Goal: Task Accomplishment & Management: Use online tool/utility

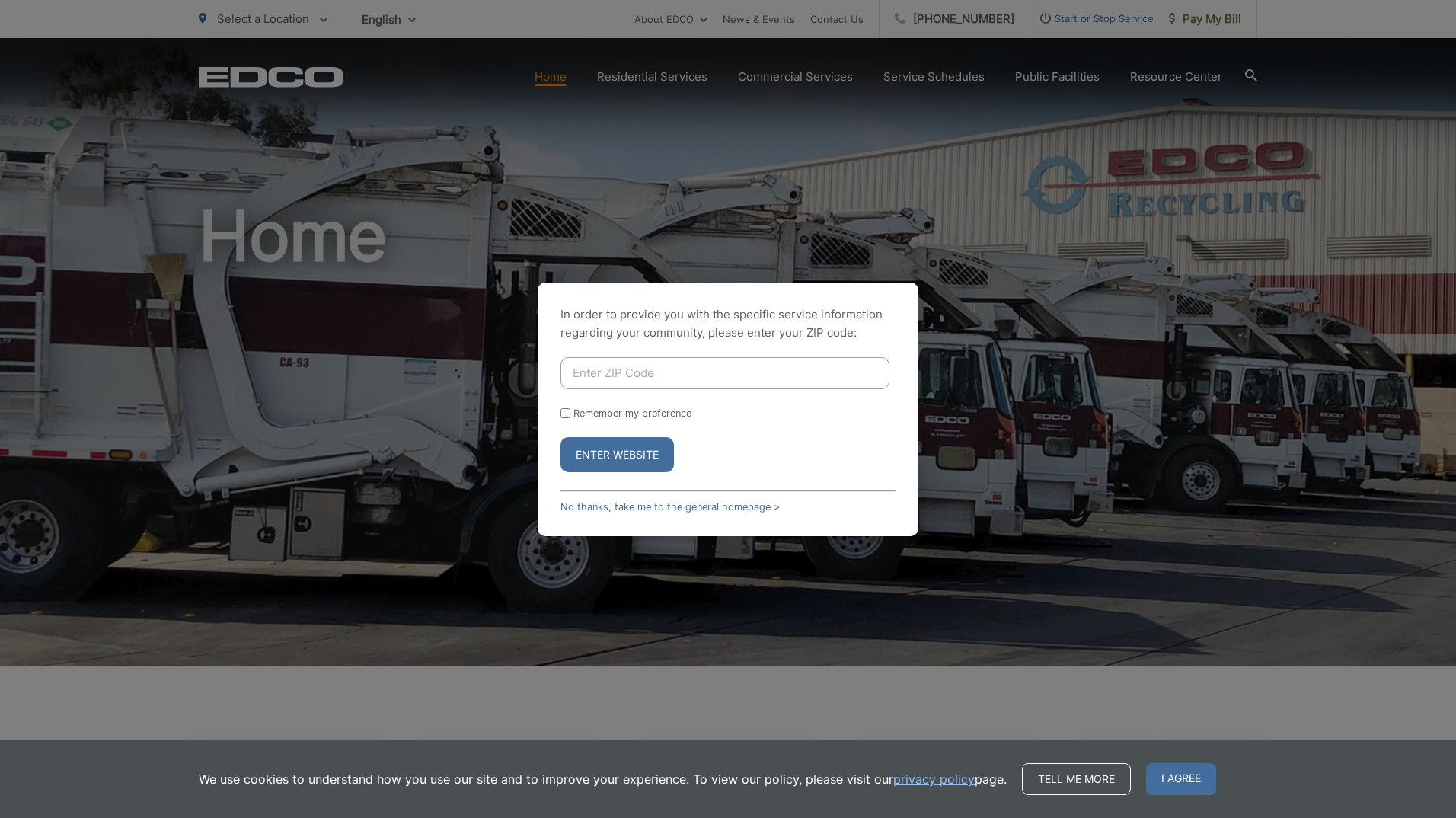
click at [570, 414] on input "Remember my preference" at bounding box center [566, 413] width 10 height 10
checkbox input "true"
click at [668, 370] on input "Enter ZIP Code" at bounding box center [725, 373] width 329 height 32
type input "92021"
click at [601, 447] on button "Enter Website" at bounding box center [617, 454] width 113 height 35
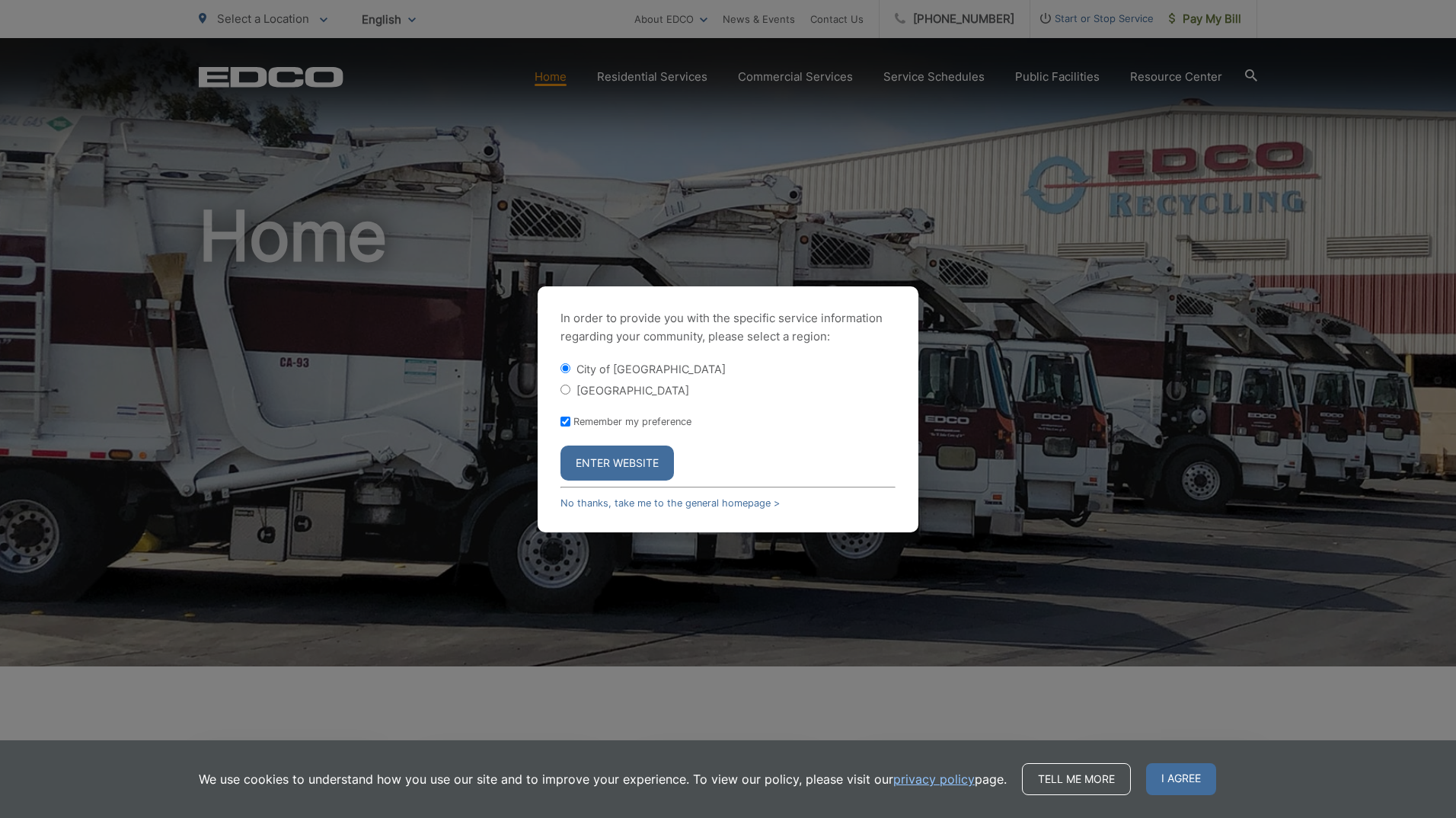
click at [594, 457] on button "Enter Website" at bounding box center [617, 463] width 113 height 35
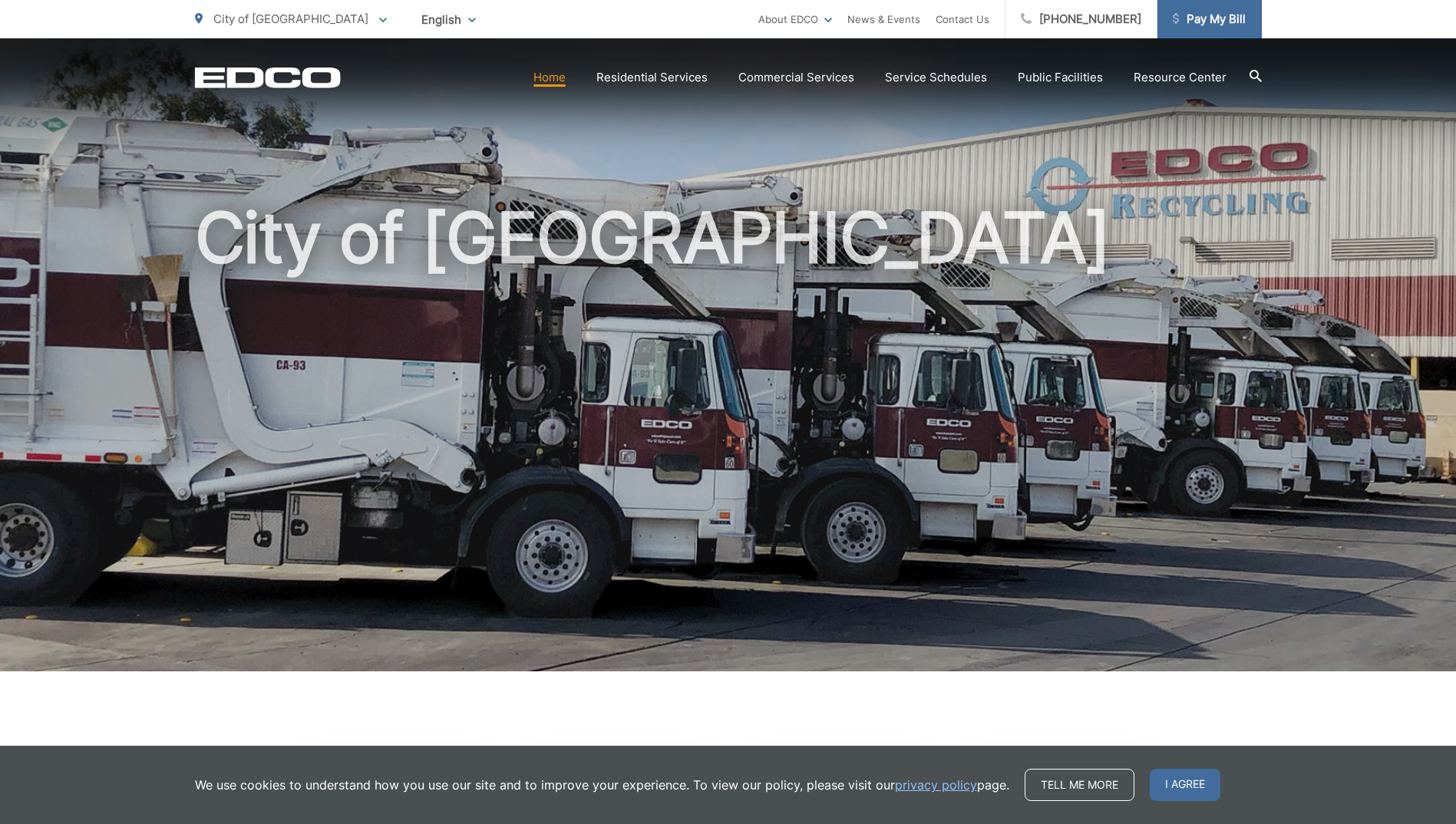
click at [1188, 30] on link "Pay My Bill" at bounding box center [1210, 19] width 105 height 39
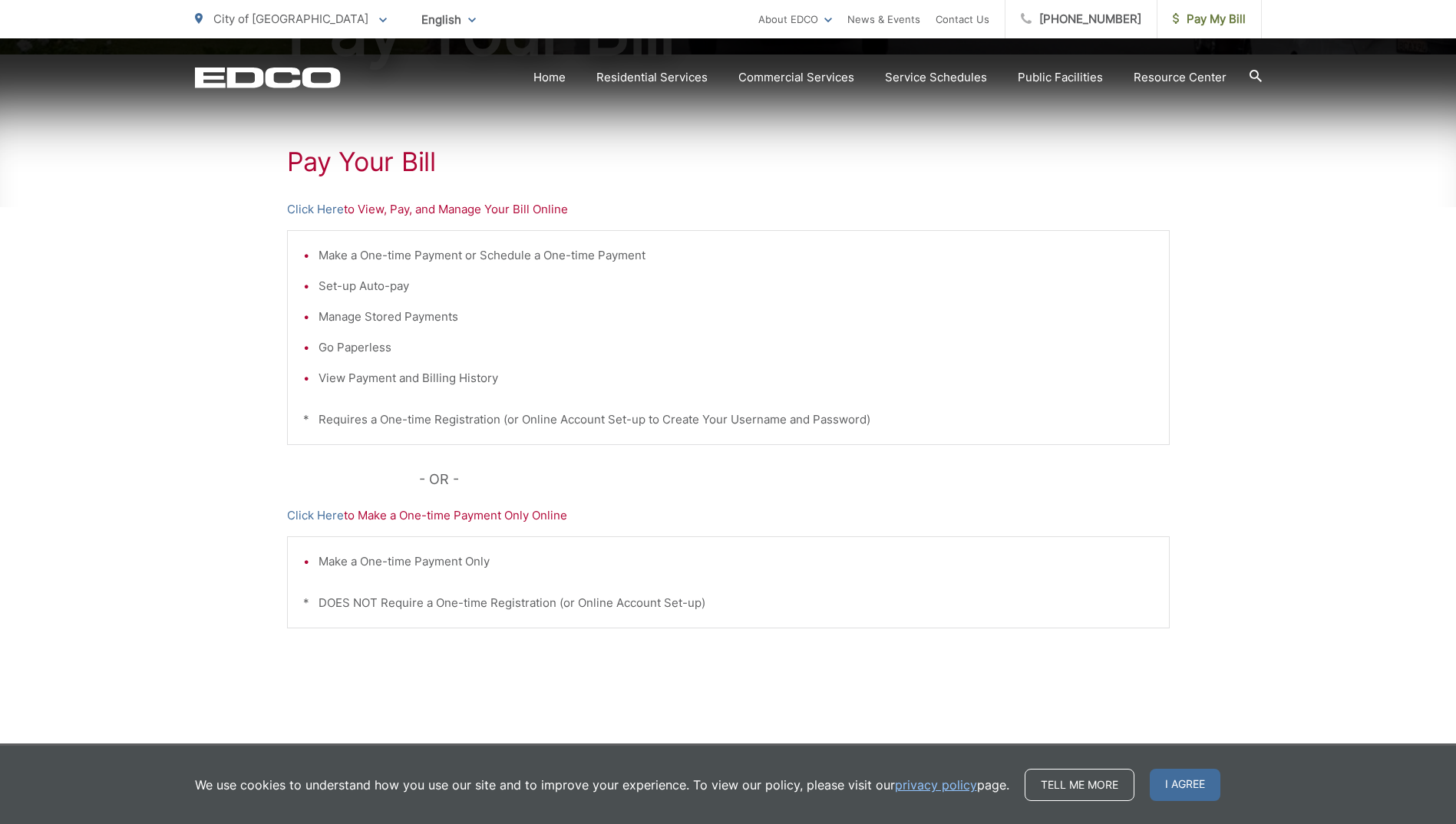
scroll to position [267, 0]
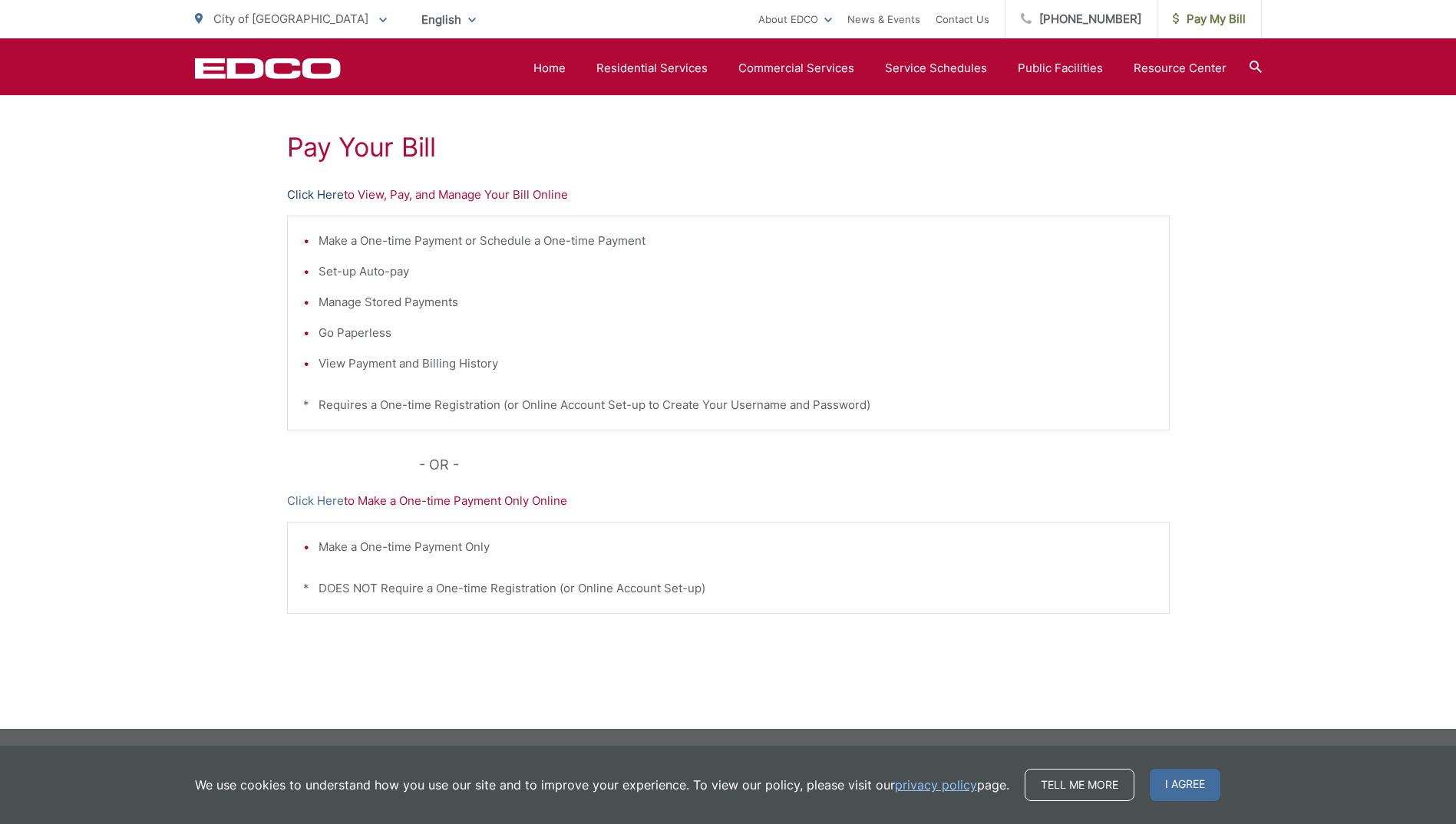
click at [316, 200] on link "Click Here" at bounding box center [315, 194] width 57 height 18
